Goal: Information Seeking & Learning: Learn about a topic

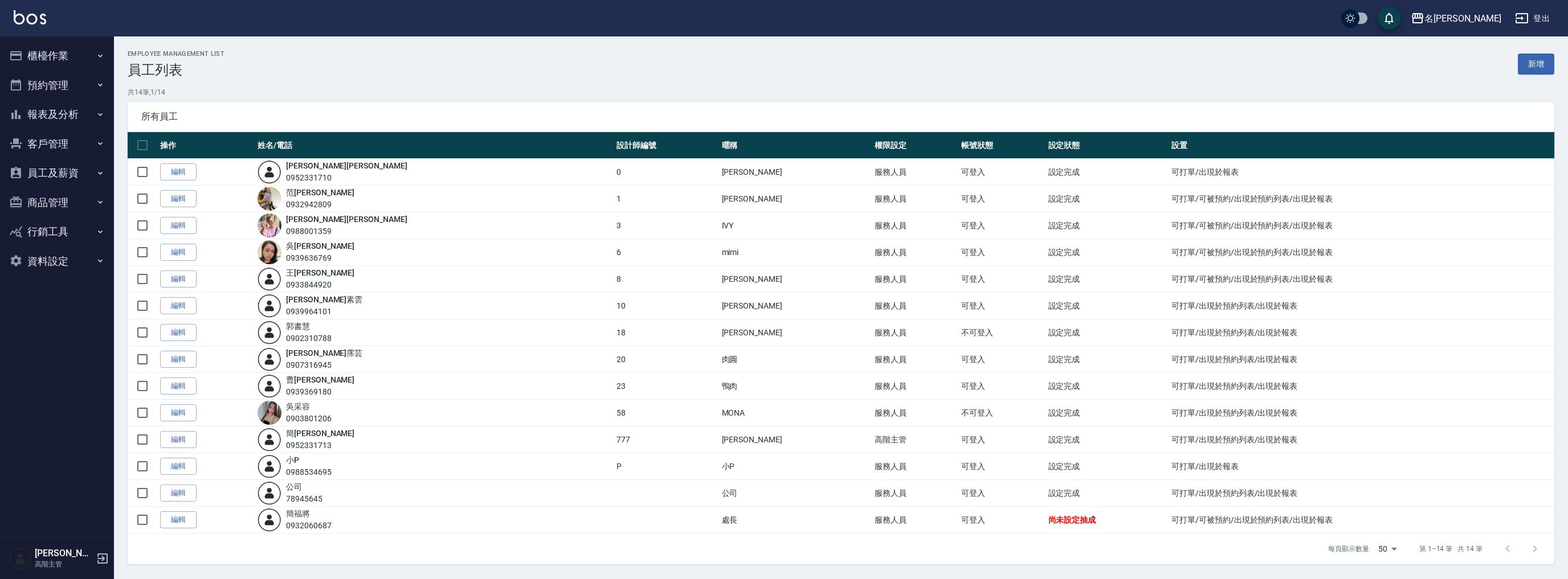
click at [43, 113] on button "報表及分析" at bounding box center [57, 114] width 105 height 30
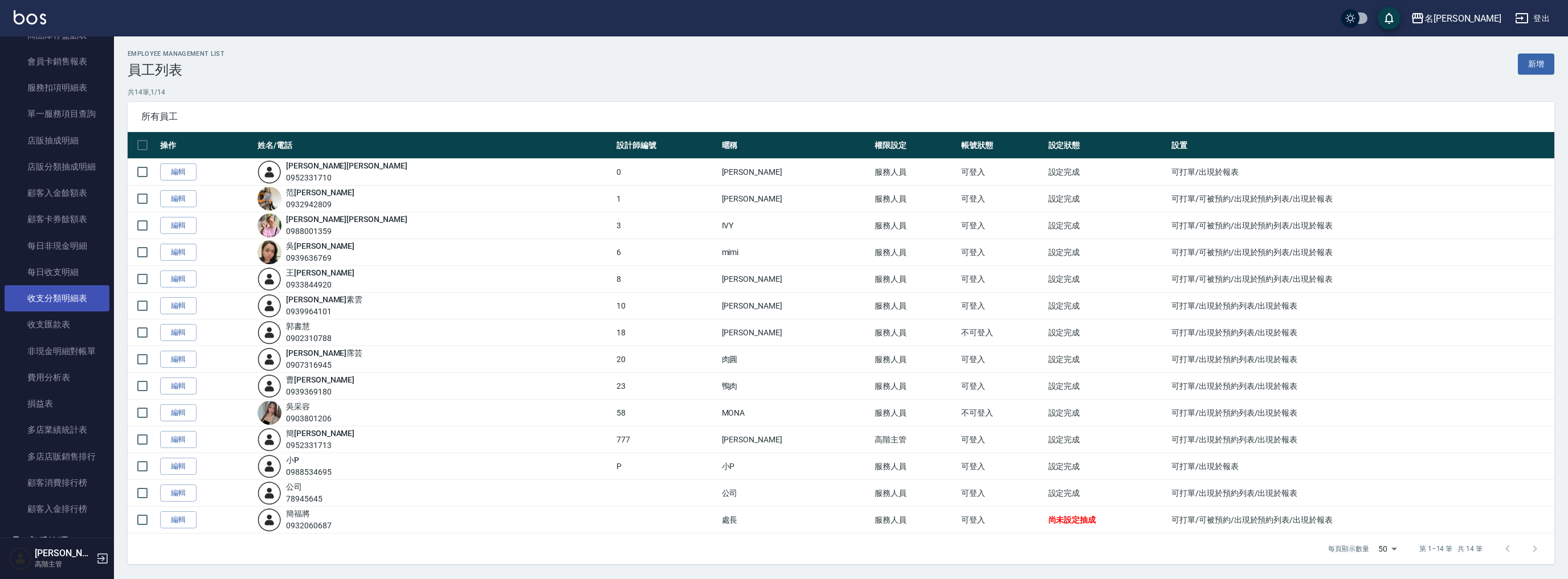
scroll to position [893, 0]
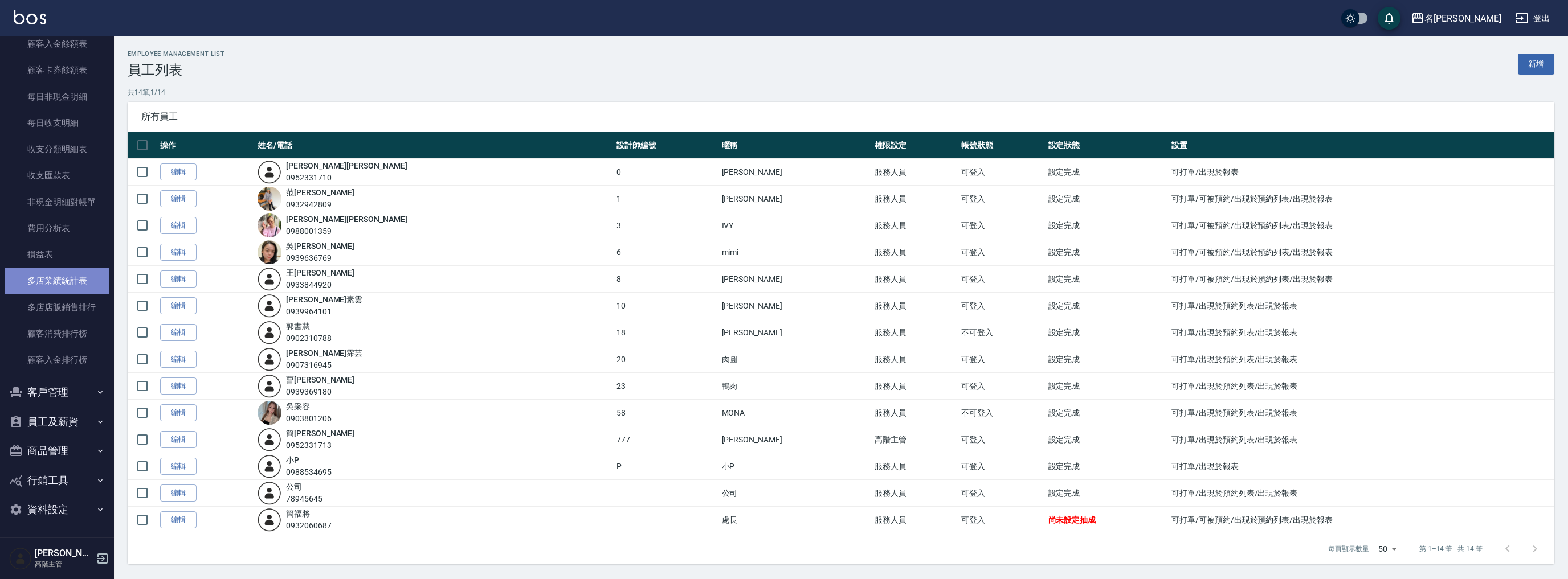
click at [83, 290] on link "多店業績統計表" at bounding box center [57, 280] width 105 height 26
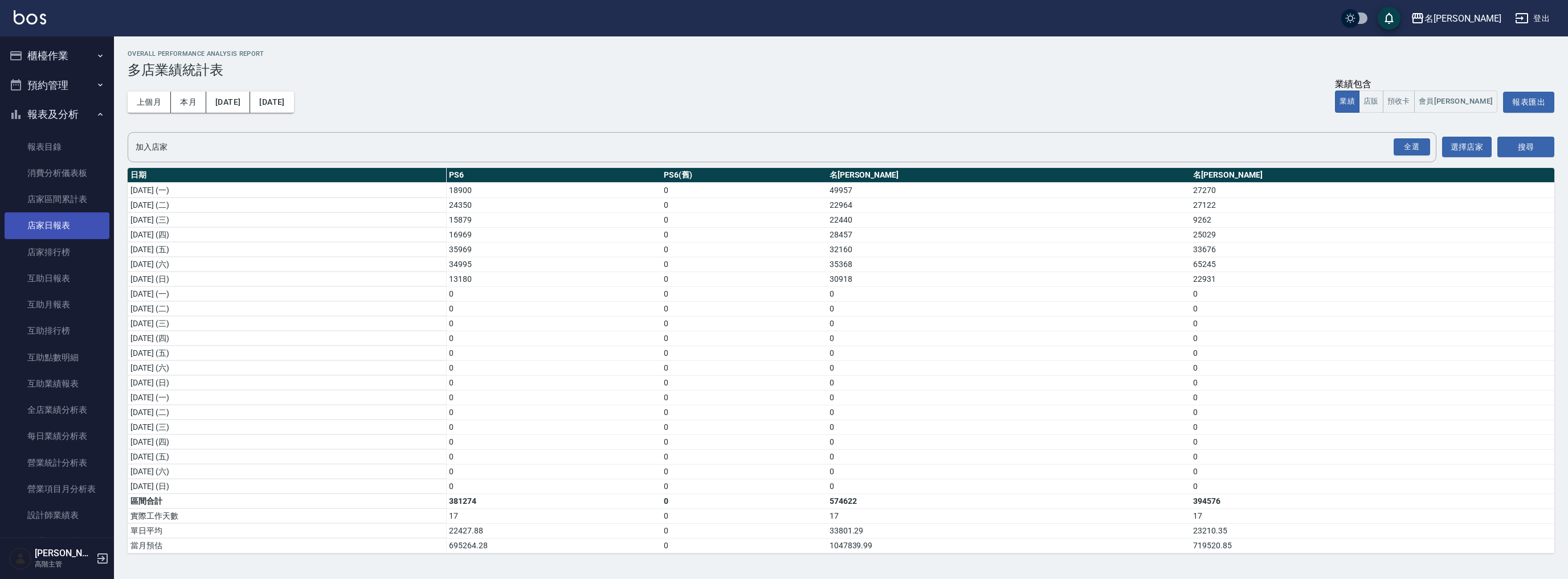
click at [62, 217] on link "店家日報表" at bounding box center [57, 225] width 105 height 26
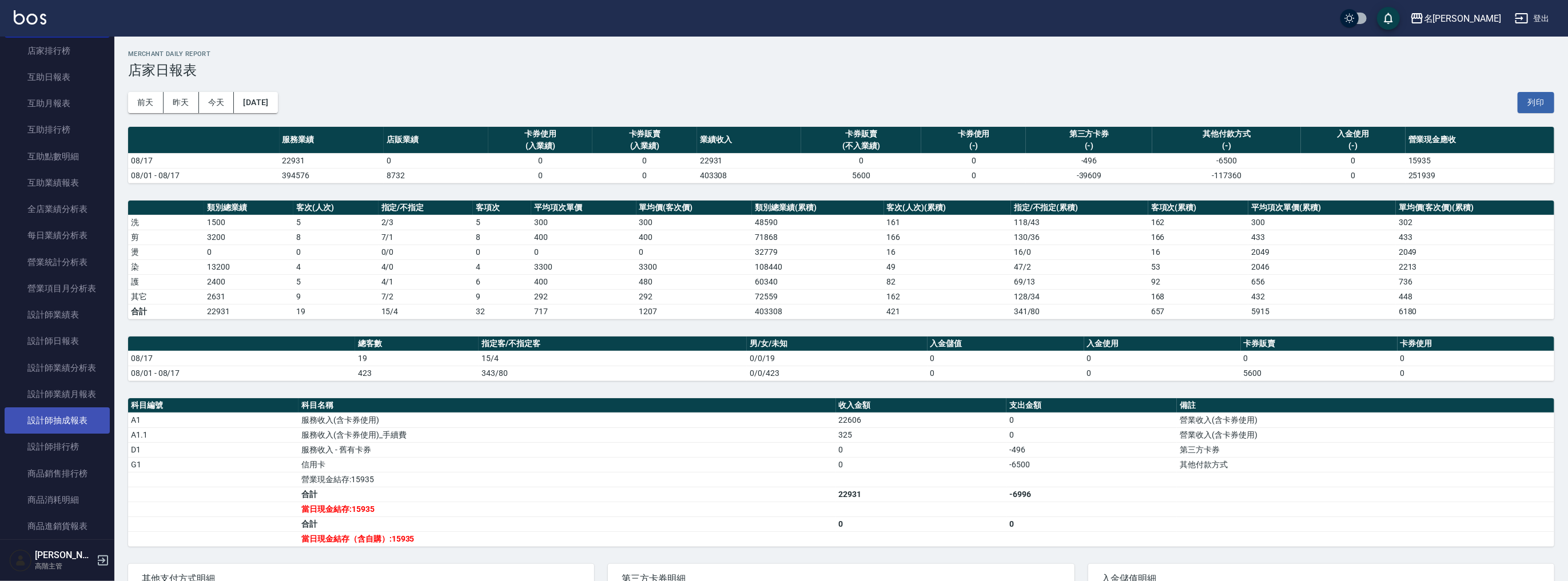
scroll to position [321, 0]
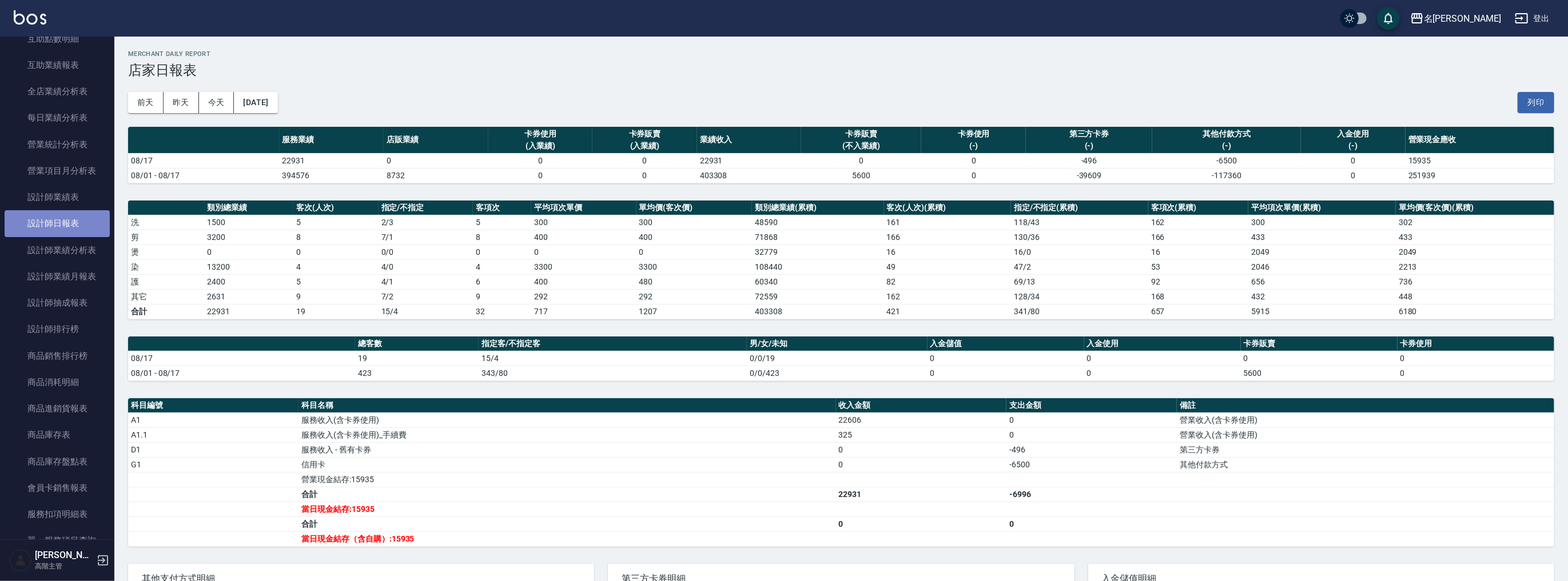
click at [69, 233] on link "設計師日報表" at bounding box center [57, 223] width 106 height 26
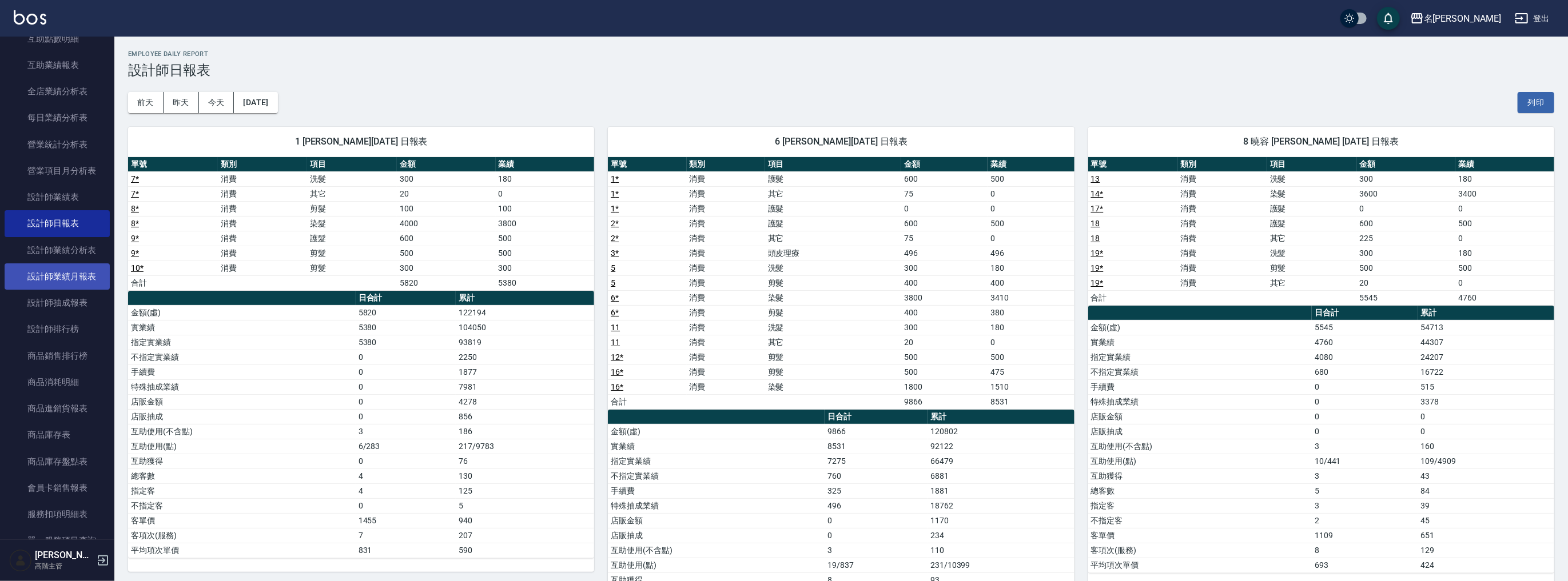
scroll to position [107, 0]
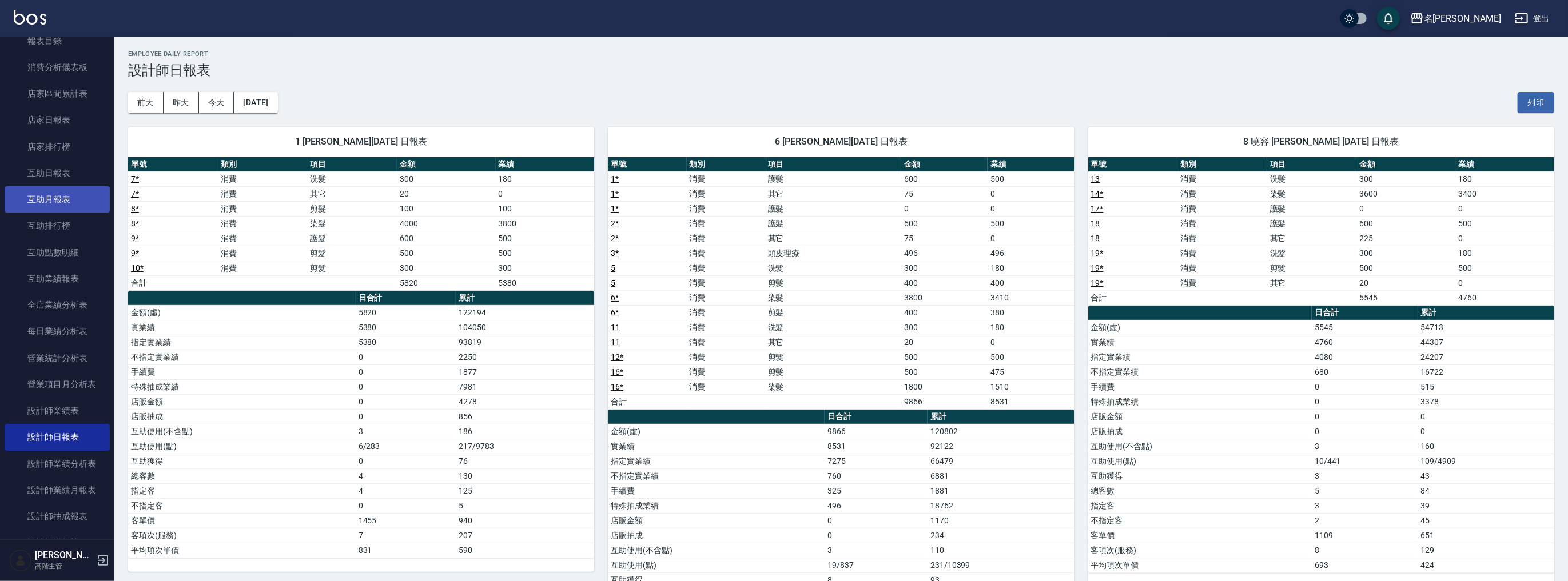
click at [72, 186] on link "互助月報表" at bounding box center [57, 199] width 106 height 26
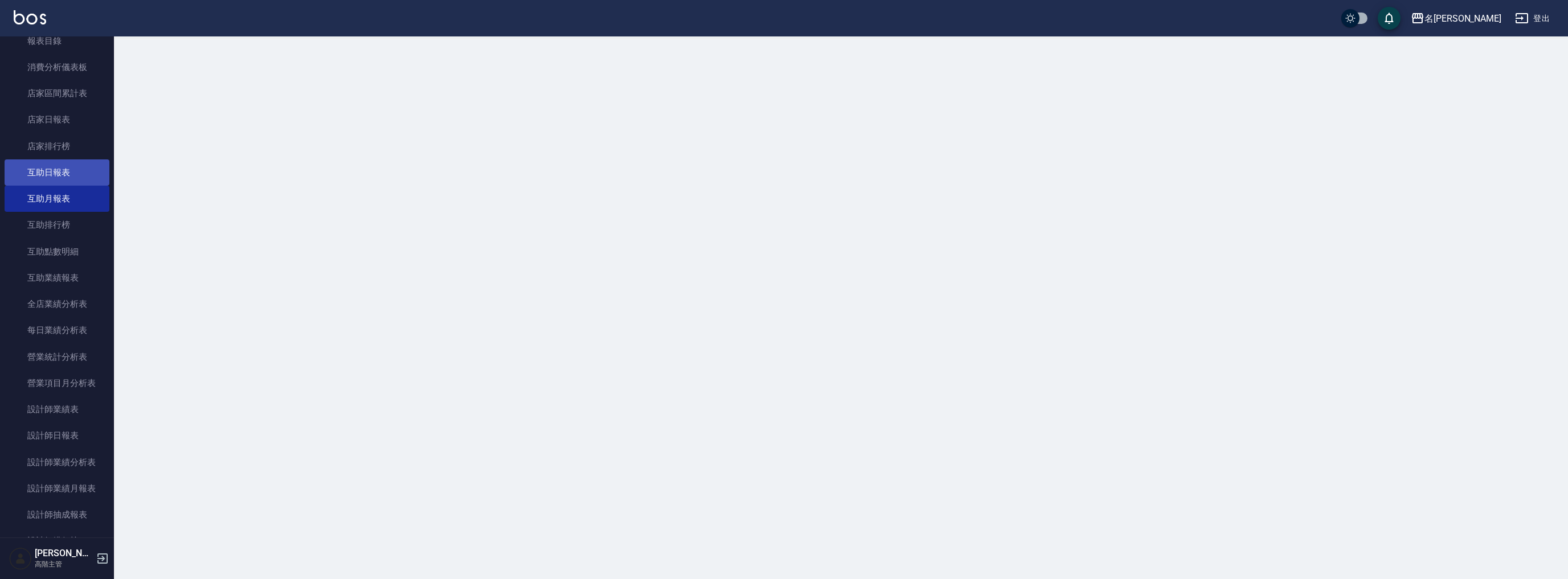
click at [71, 171] on link "互助日報表" at bounding box center [57, 172] width 105 height 26
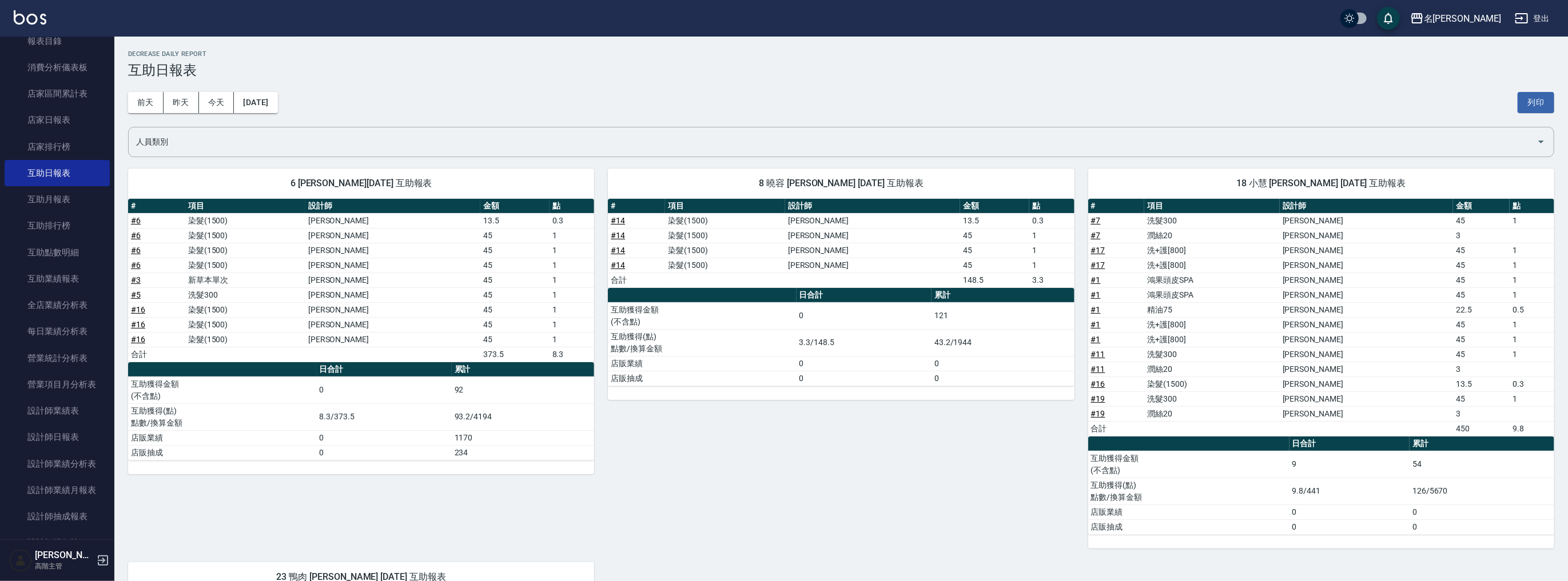
click at [1479, 23] on div "名[PERSON_NAME]" at bounding box center [1463, 18] width 78 height 15
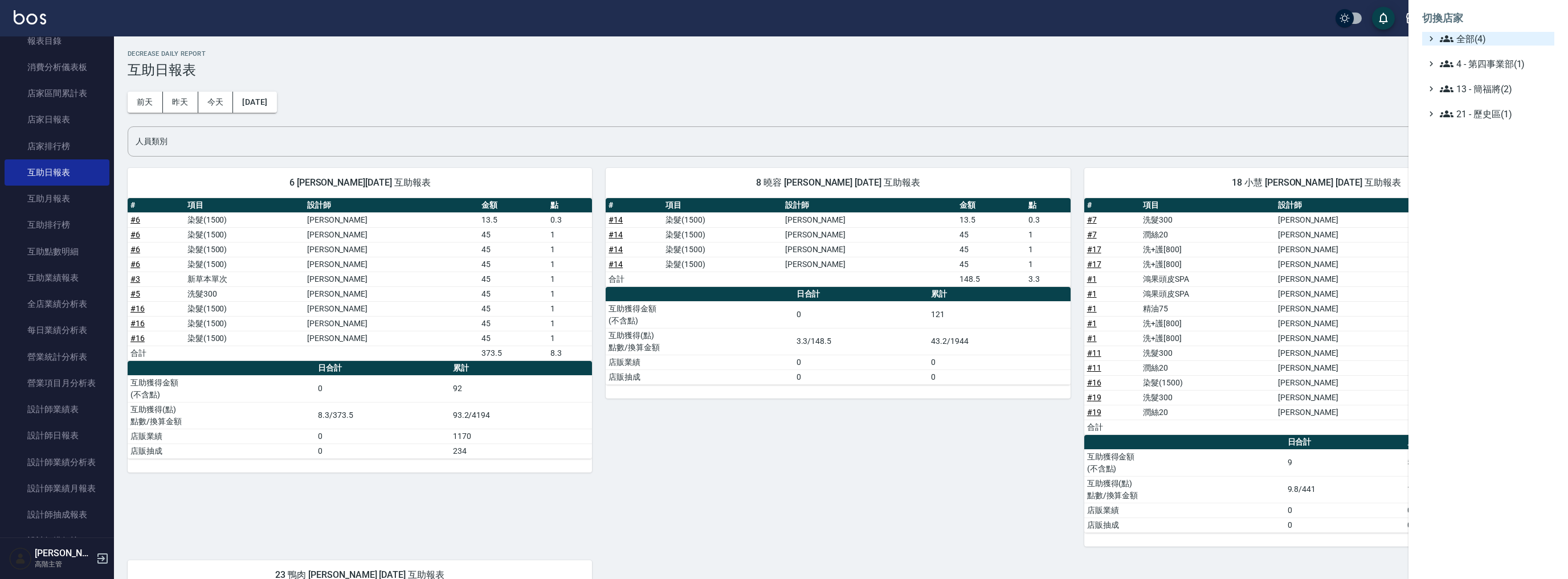
click at [1470, 32] on ul "切換店家 全部(4) 4 - 第四事業部(1) 13 - 簡福將(2) 21 - 歷史區(1)" at bounding box center [1488, 63] width 159 height 125
click at [1470, 34] on span "全部(4)" at bounding box center [1496, 39] width 110 height 14
click at [1477, 87] on span "名[PERSON_NAME]" at bounding box center [1495, 91] width 112 height 14
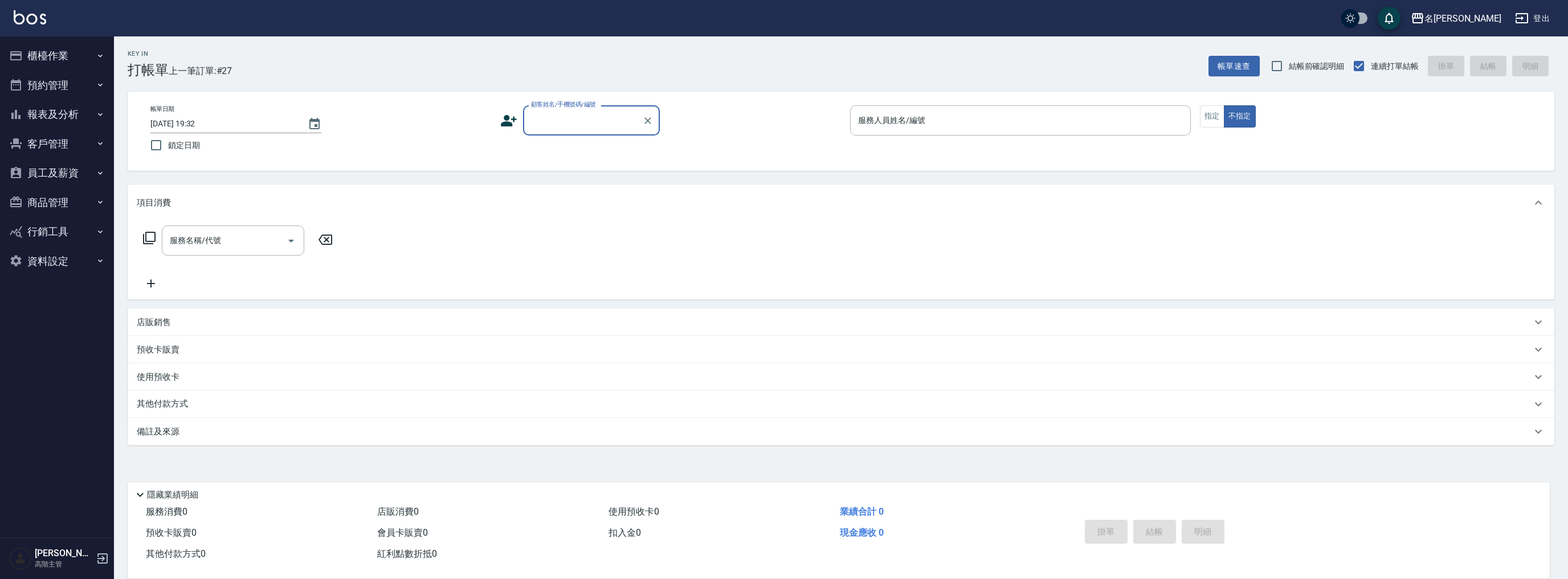
click at [64, 112] on button "報表及分析" at bounding box center [57, 114] width 105 height 30
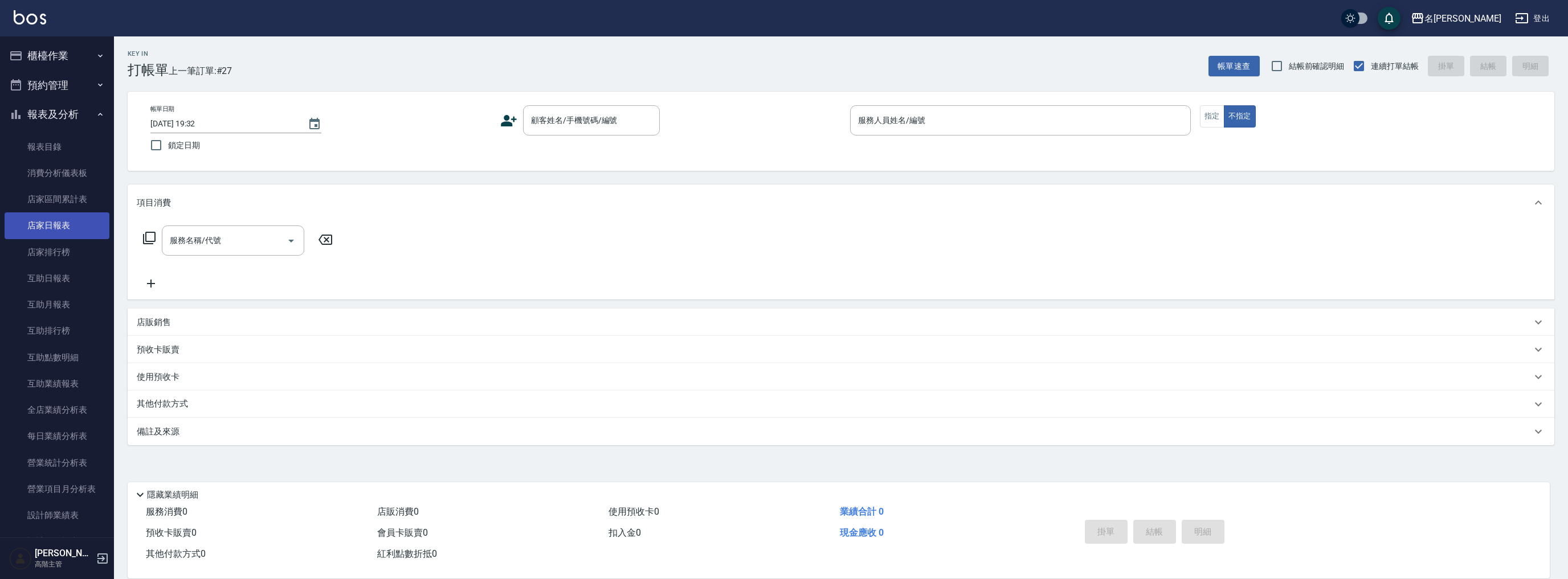
click at [62, 227] on link "店家日報表" at bounding box center [57, 225] width 105 height 26
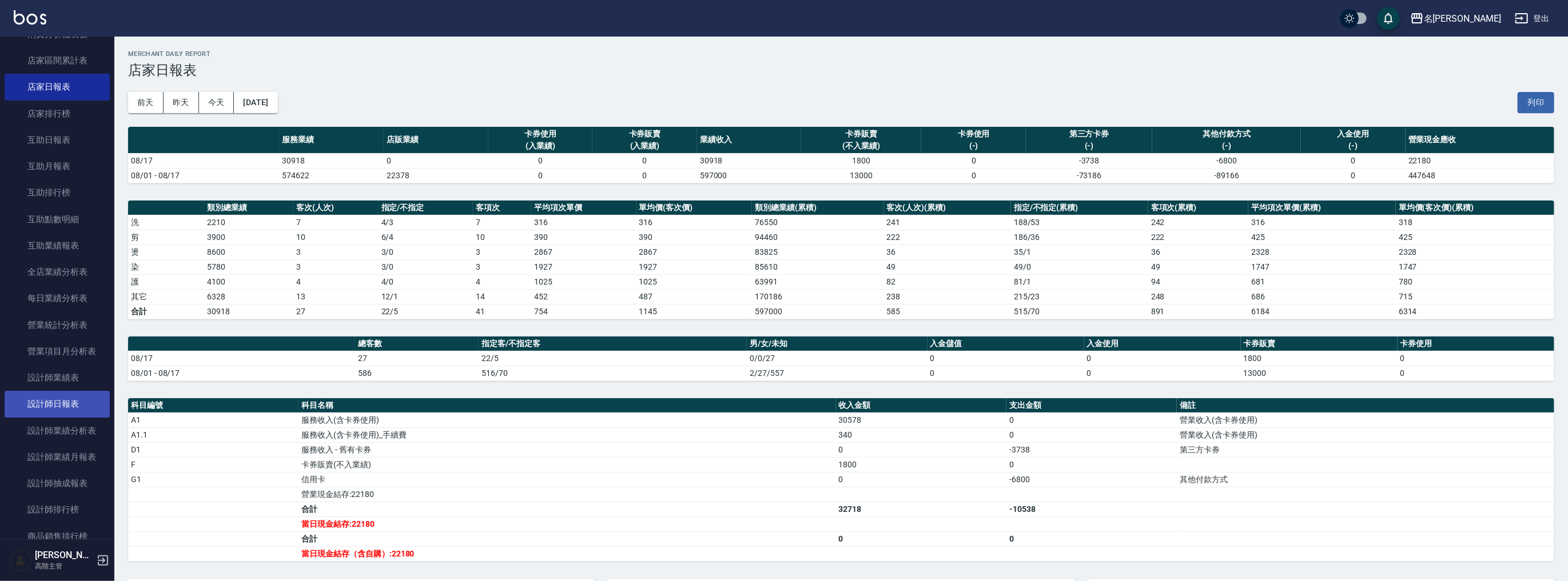
scroll to position [213, 0]
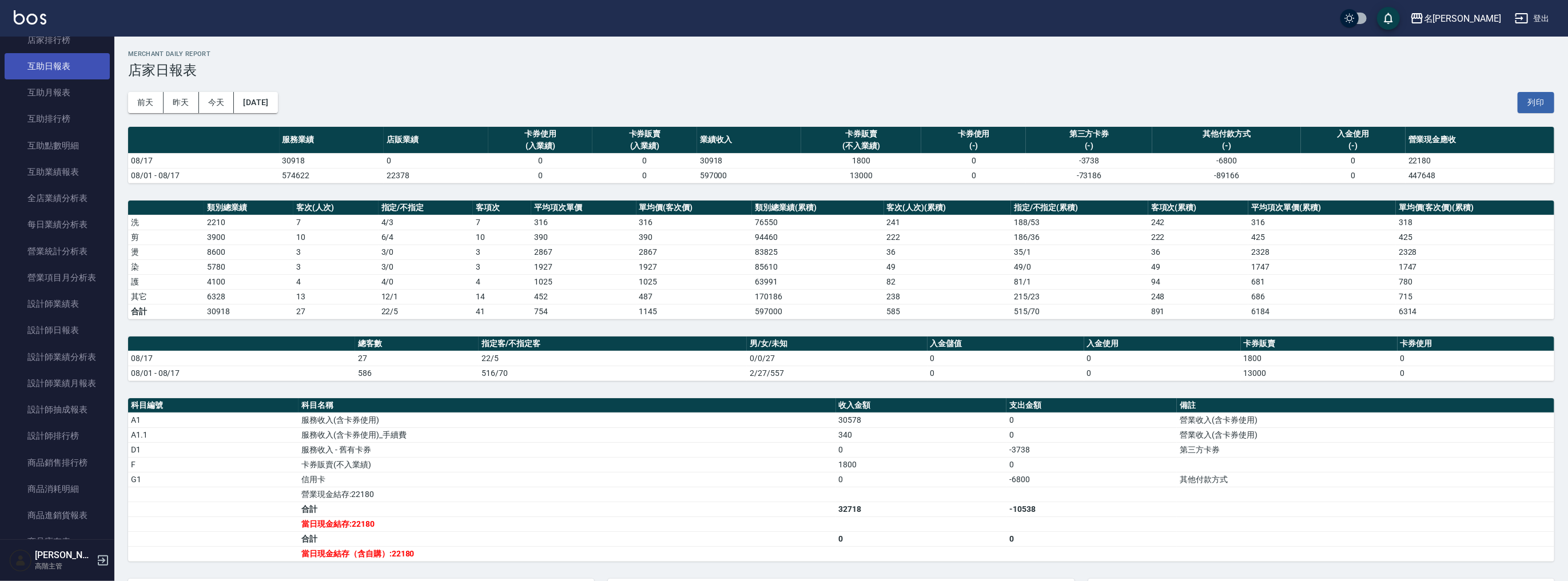
click at [71, 65] on link "互助日報表" at bounding box center [57, 66] width 106 height 26
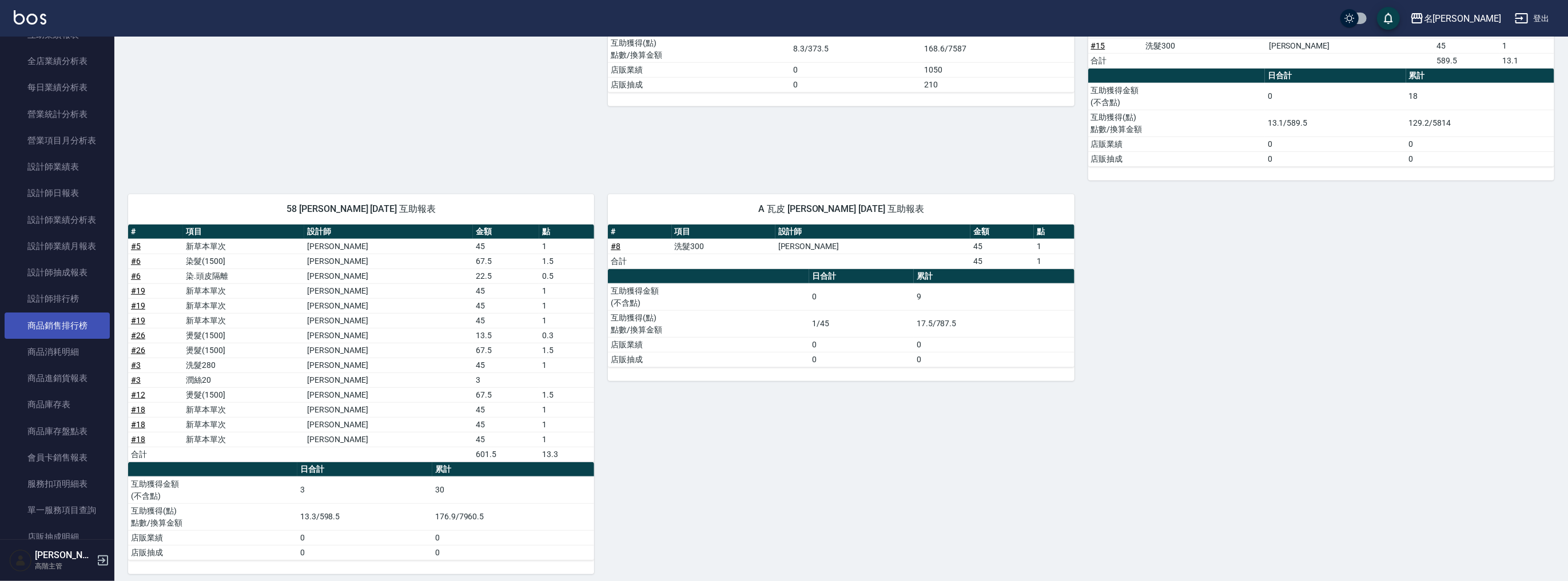
scroll to position [321, 0]
click at [67, 229] on link "設計師日報表" at bounding box center [57, 223] width 106 height 26
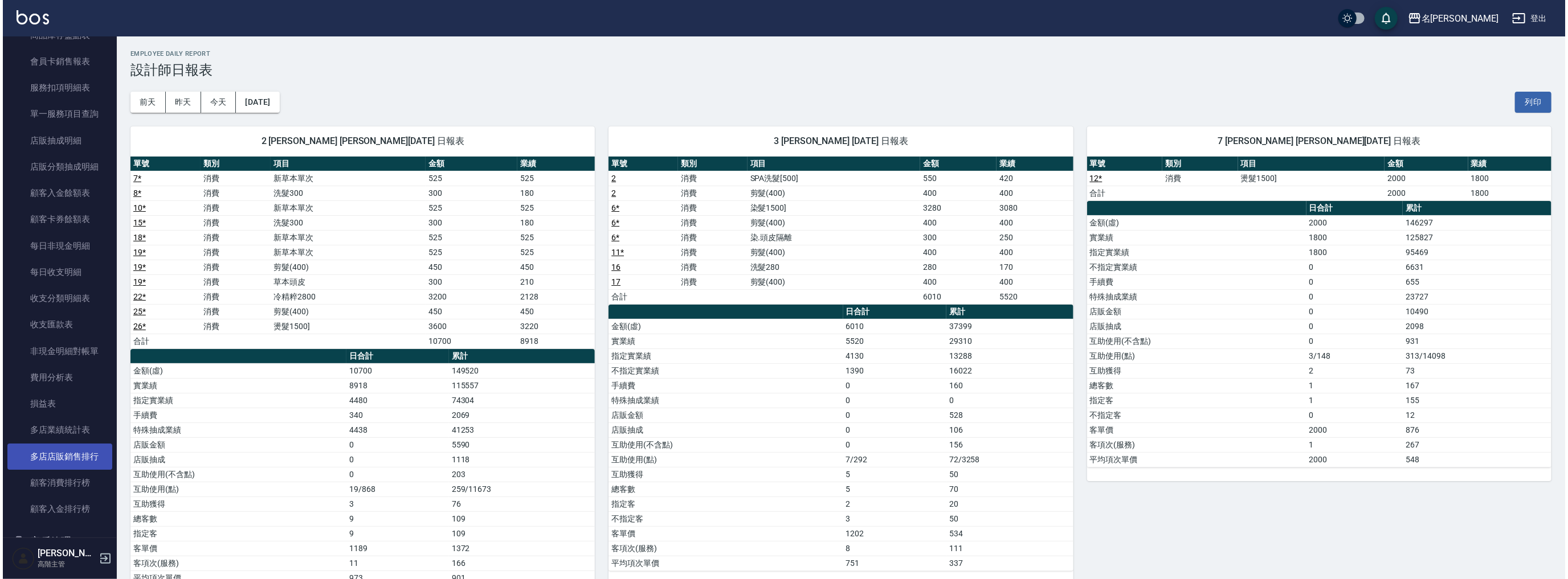
scroll to position [893, 0]
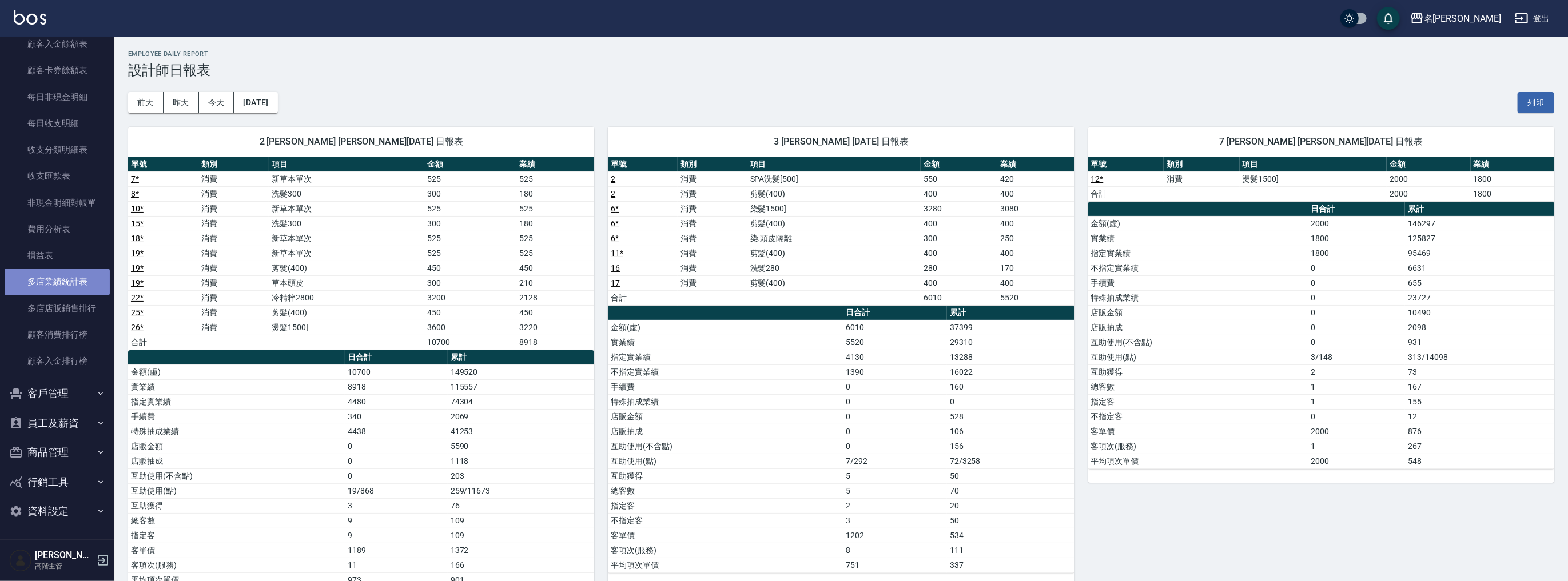
click at [65, 284] on link "多店業績統計表" at bounding box center [57, 281] width 106 height 26
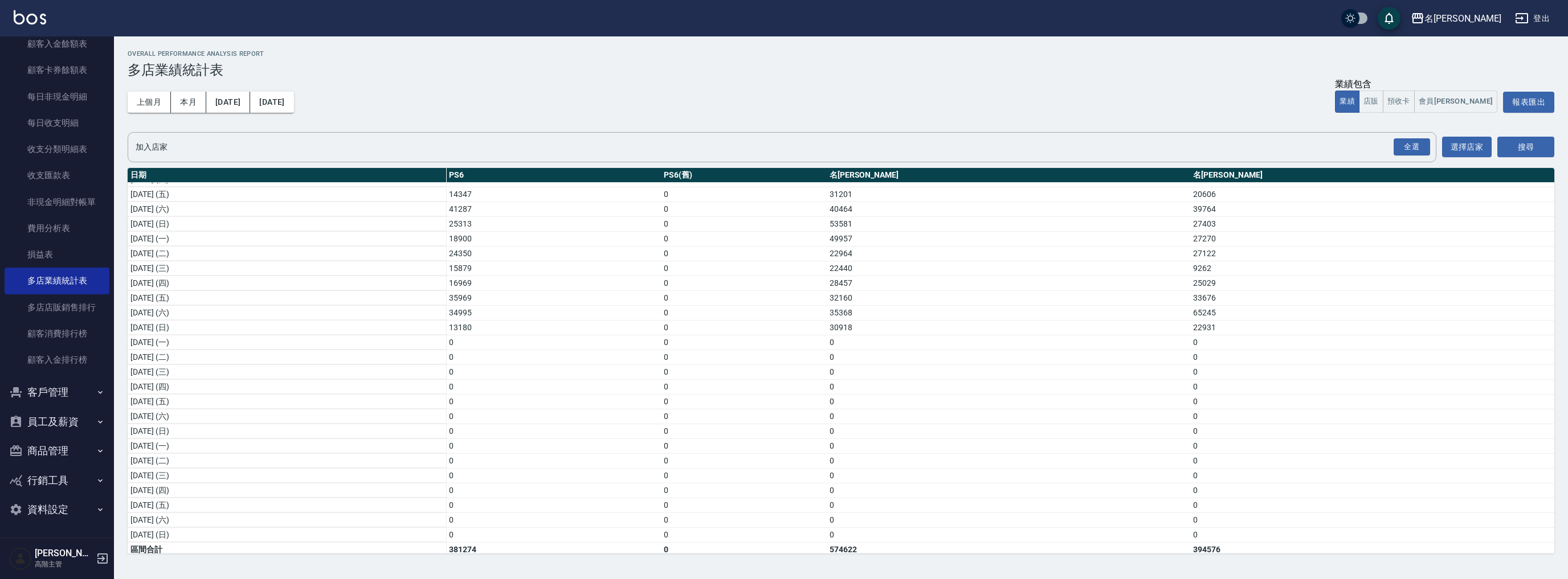
scroll to position [151, 0]
click at [1484, 8] on button "名[PERSON_NAME]" at bounding box center [1456, 18] width 99 height 23
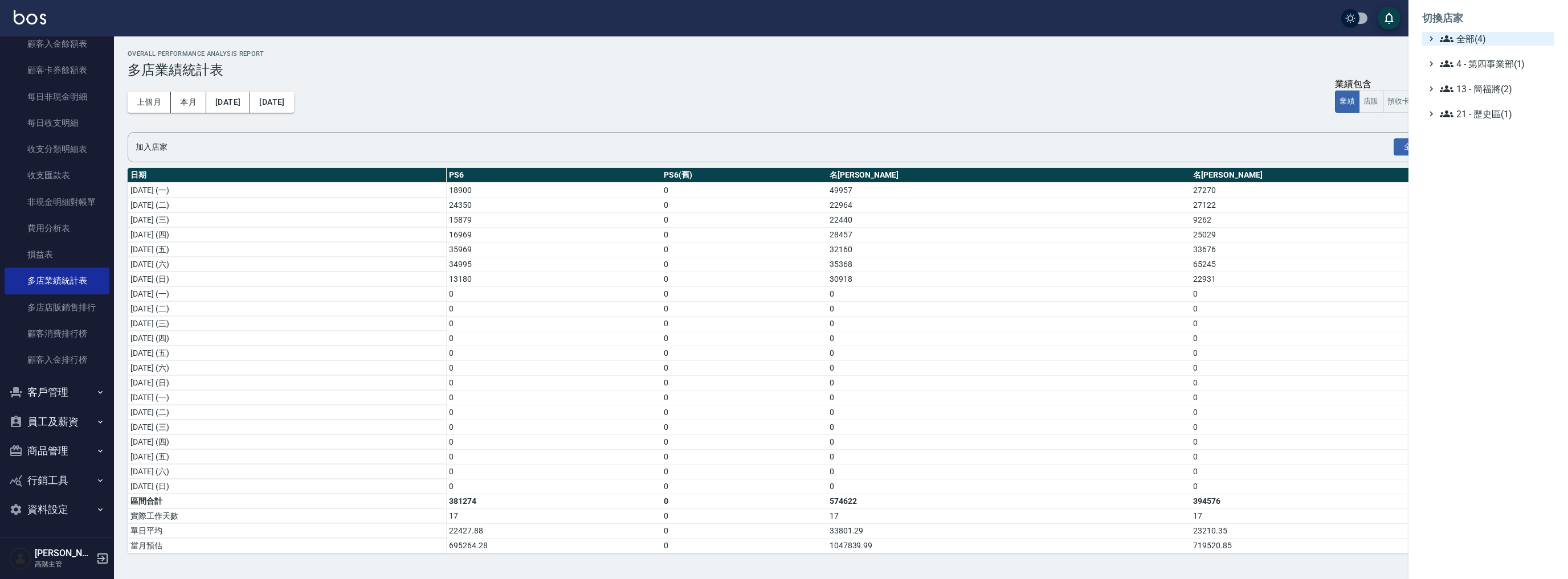
click at [1466, 34] on span "全部(4)" at bounding box center [1496, 39] width 110 height 14
click at [1470, 55] on span "PS6" at bounding box center [1495, 52] width 112 height 14
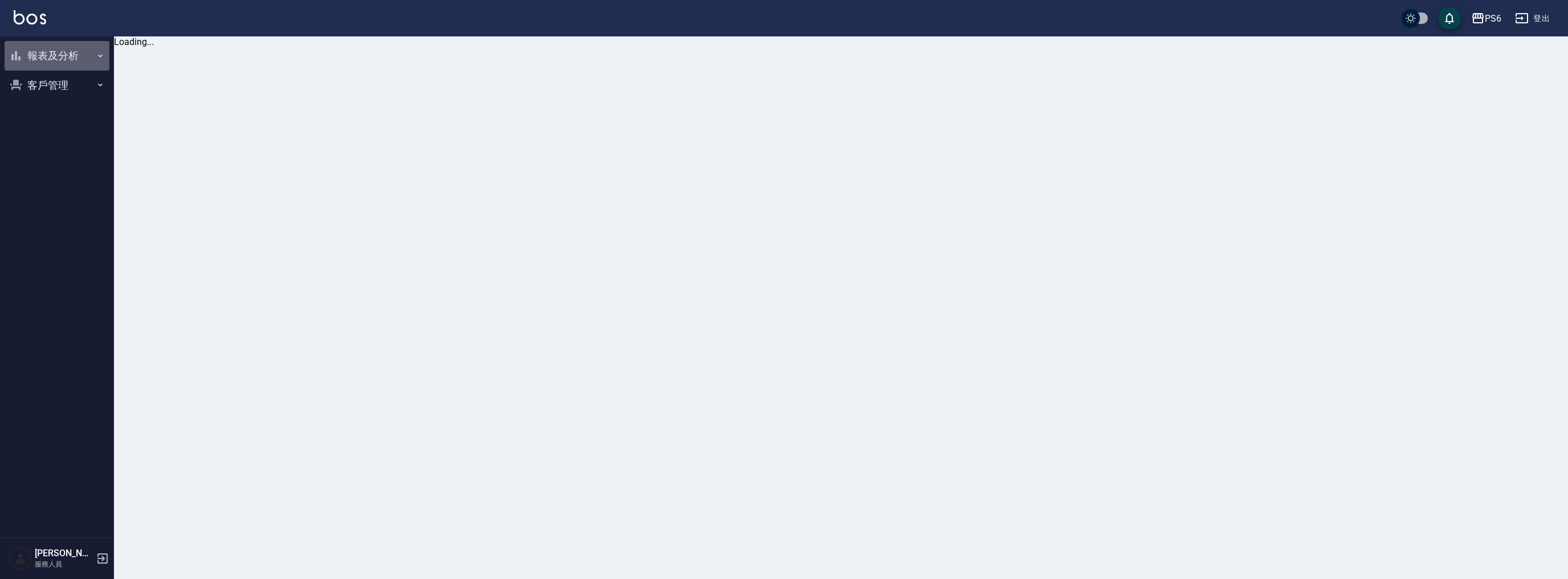
click at [73, 56] on button "報表及分析" at bounding box center [57, 55] width 105 height 30
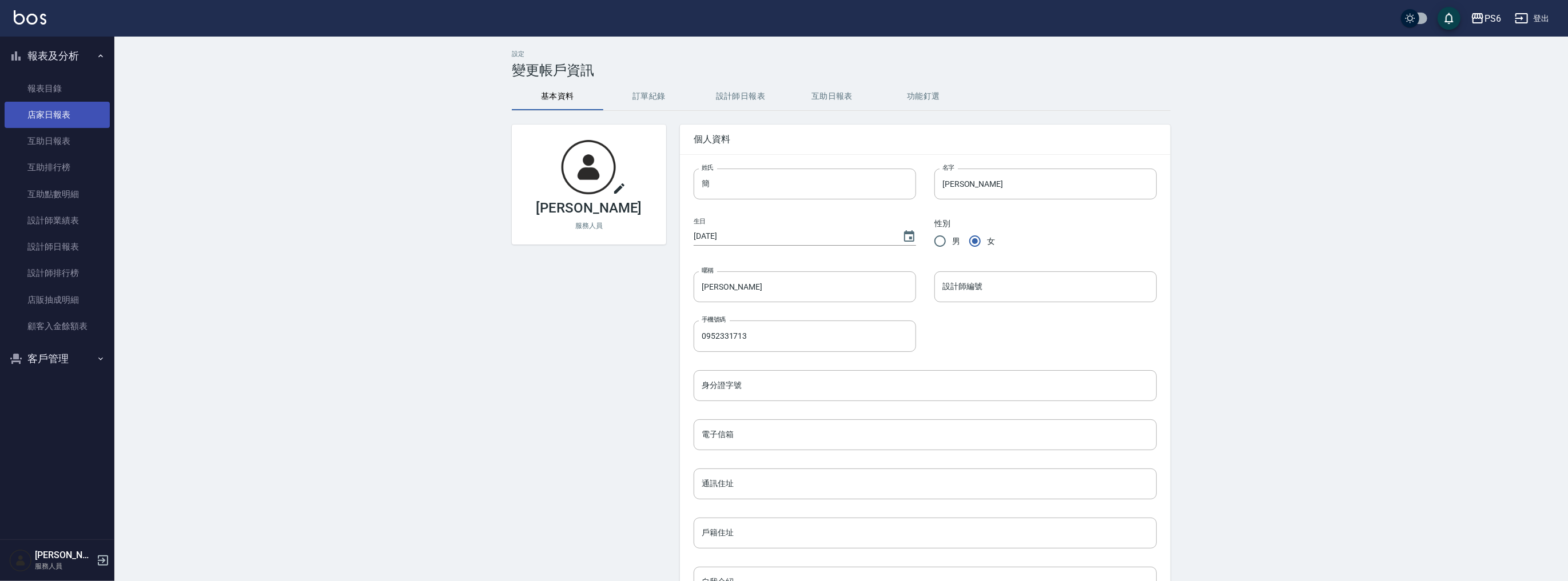
click at [84, 116] on link "店家日報表" at bounding box center [57, 114] width 106 height 26
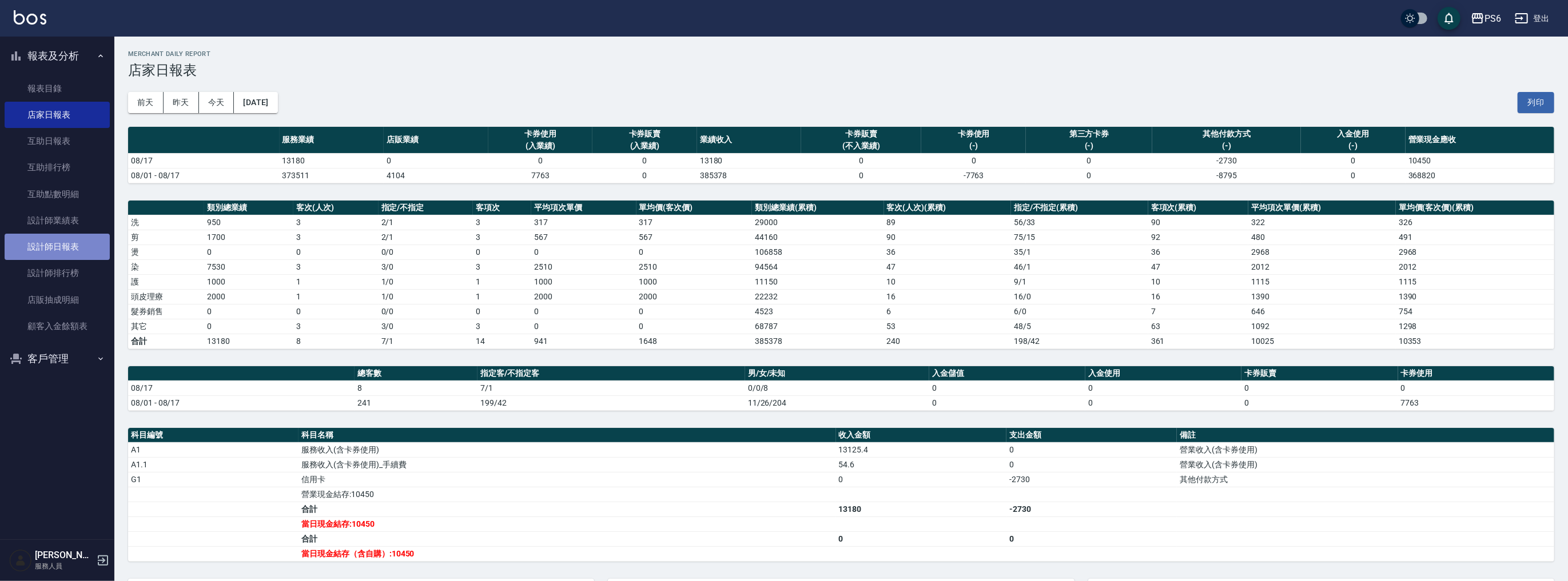
click at [84, 253] on link "設計師日報表" at bounding box center [57, 246] width 106 height 26
